Goal: Use online tool/utility: Utilize a website feature to perform a specific function

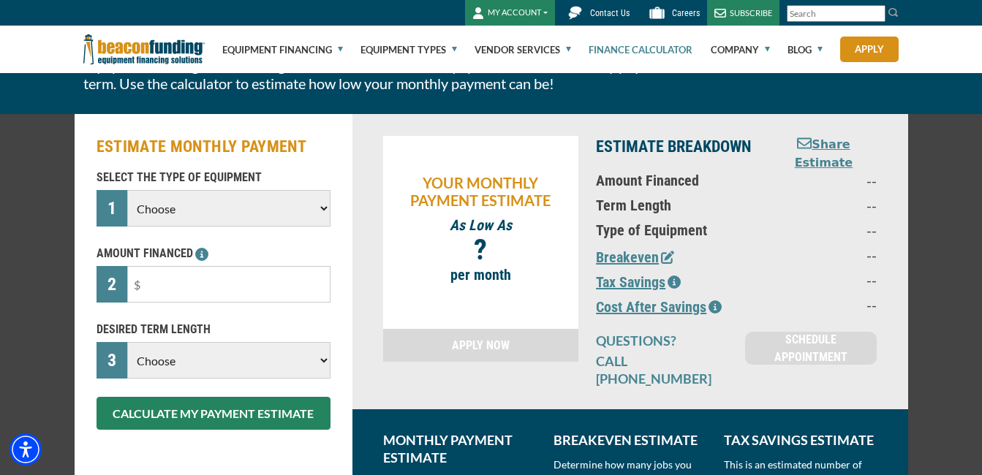
scroll to position [117, 0]
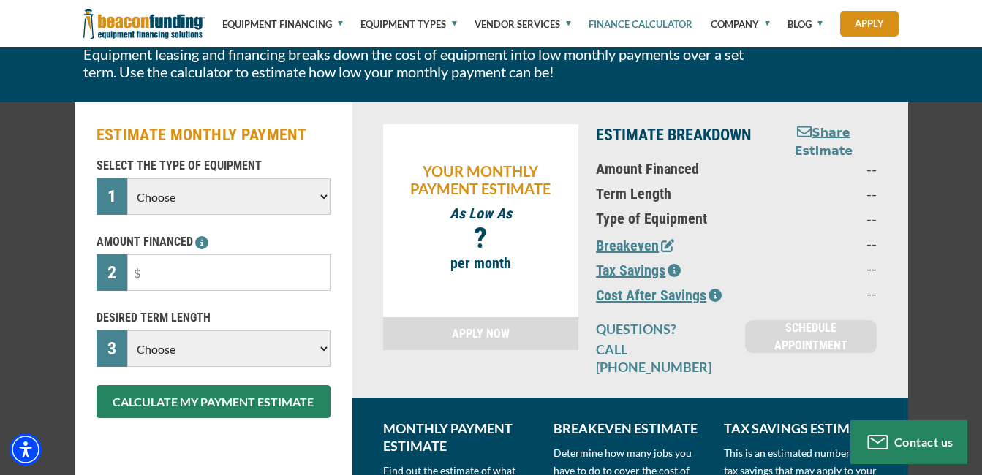
click at [320, 197] on select "Choose Backhoe Boom/Bucket Truck Chipper Commercial Mower Crane DTG/DTF Printin…" at bounding box center [228, 196] width 203 height 37
select select "22"
click at [127, 178] on select "Choose Backhoe Boom/Bucket Truck Chipper Commercial Mower Crane DTG/DTF Printin…" at bounding box center [228, 196] width 203 height 37
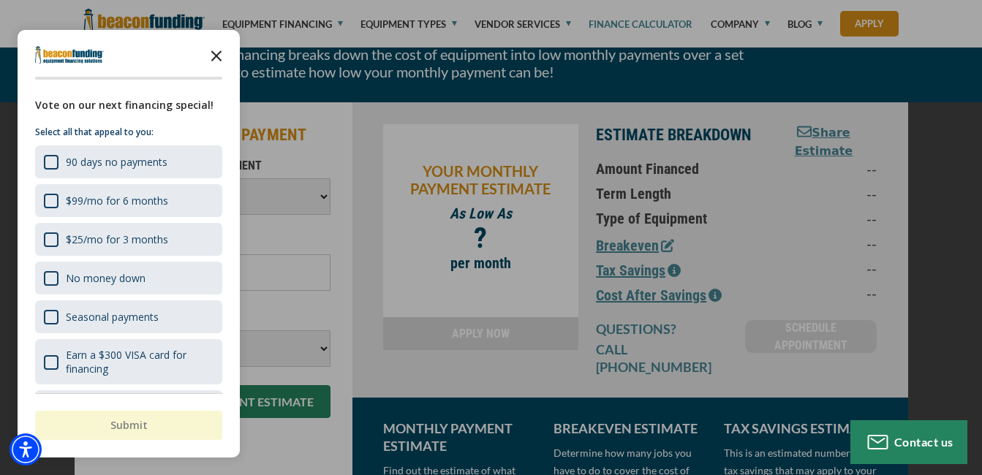
click at [220, 58] on icon "Close the survey" at bounding box center [216, 54] width 29 height 29
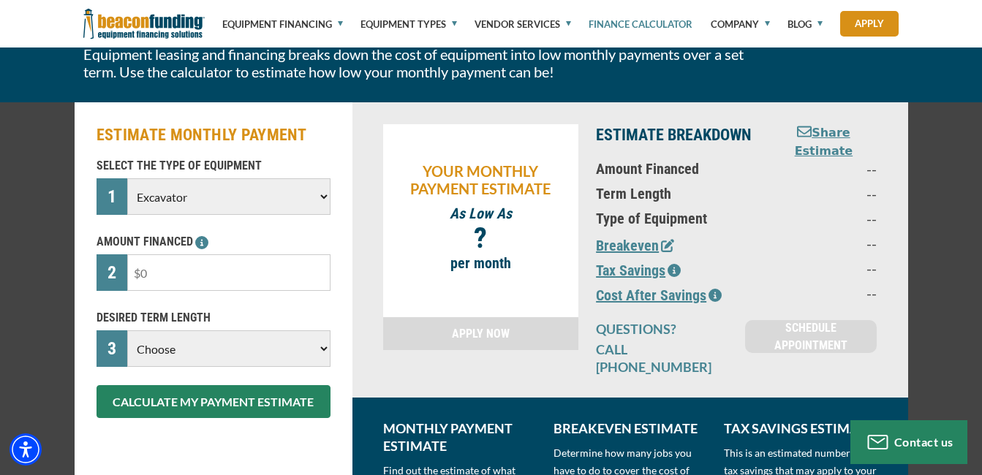
click at [200, 281] on input "text" at bounding box center [228, 272] width 203 height 37
type input "$20,000"
click at [323, 350] on select "Choose 36 Months 48 Months 60 Months" at bounding box center [228, 348] width 203 height 37
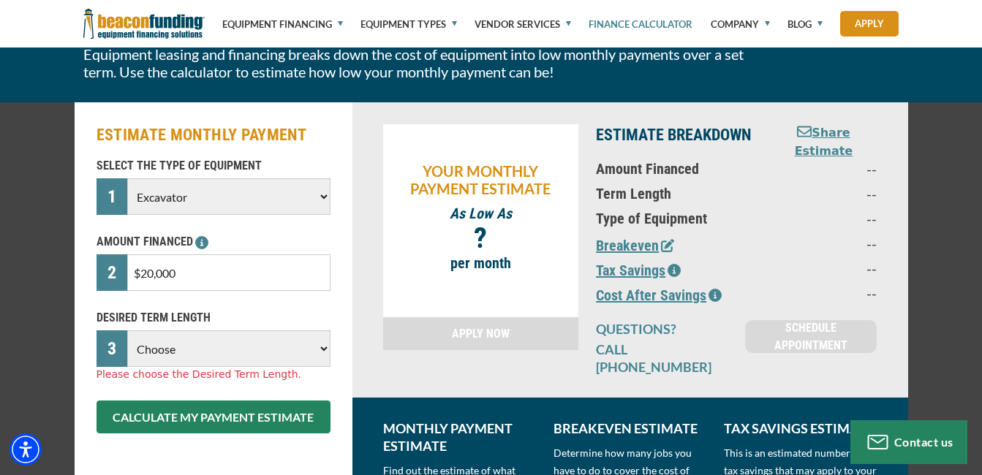
select select "48"
click at [127, 330] on select "Choose 36 Months 48 Months 60 Months" at bounding box center [228, 348] width 203 height 37
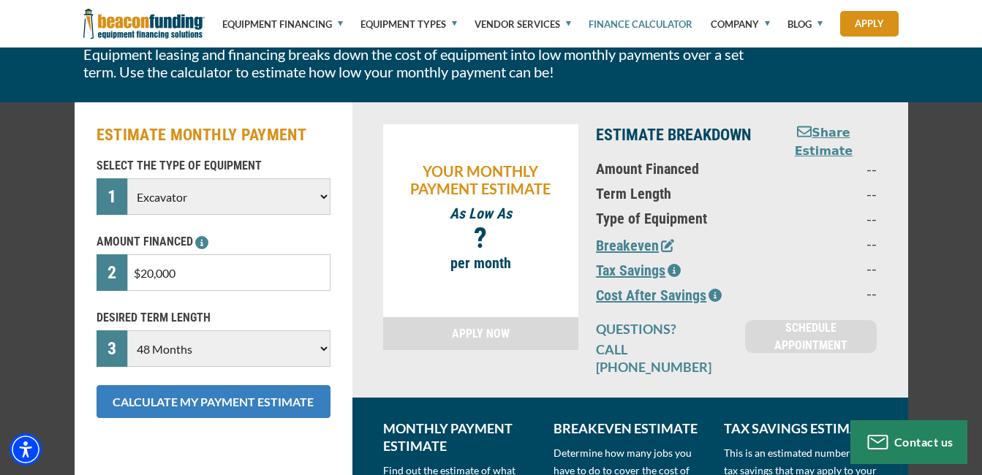
click at [183, 398] on button "CALCULATE MY PAYMENT ESTIMATE" at bounding box center [214, 401] width 234 height 33
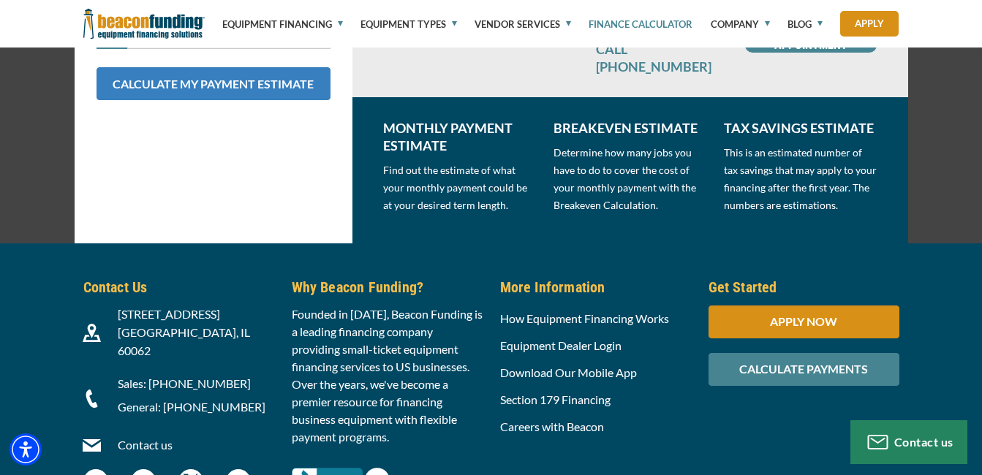
scroll to position [497, 0]
